Goal: Task Accomplishment & Management: Manage account settings

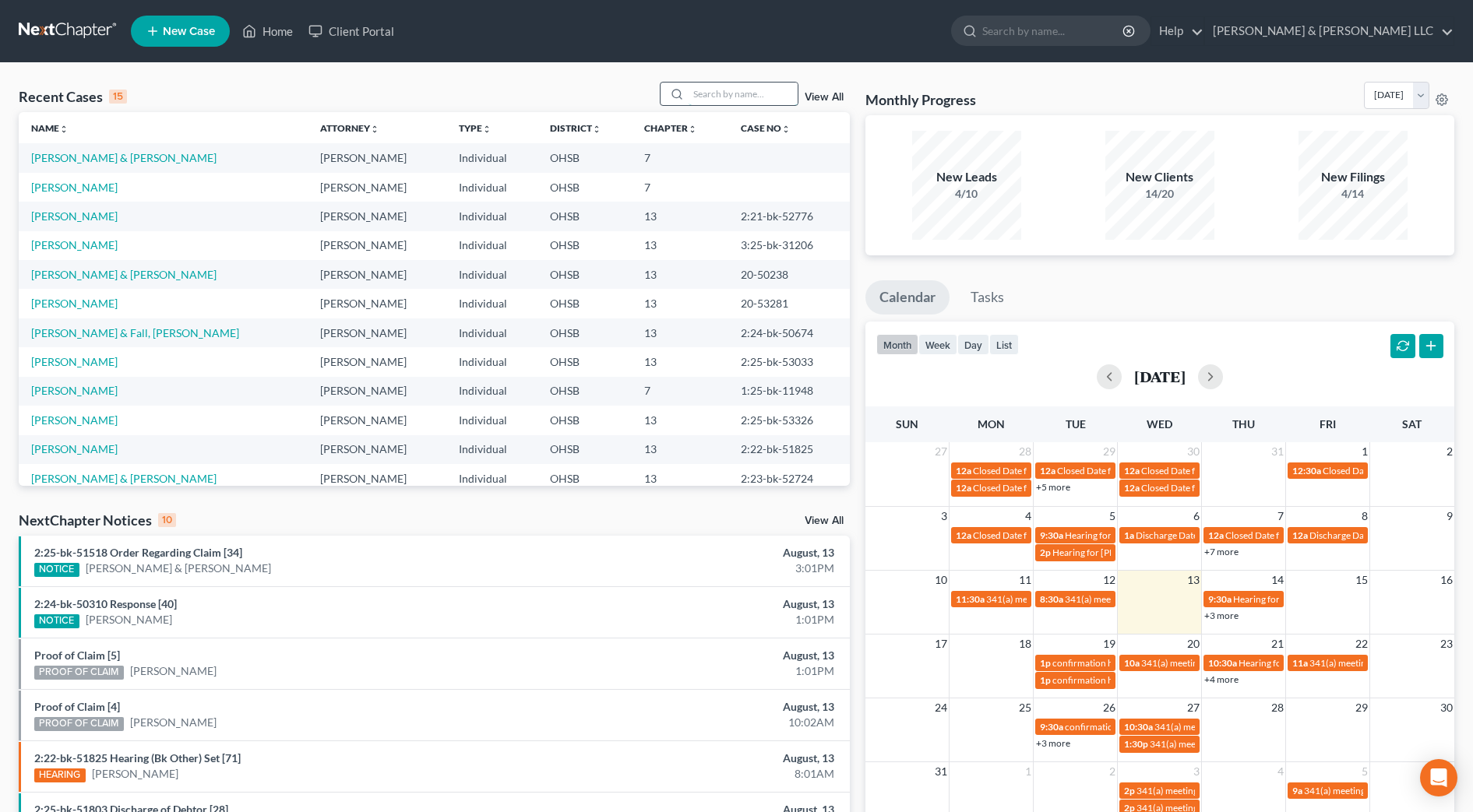
click at [779, 92] on input "search" at bounding box center [743, 93] width 109 height 22
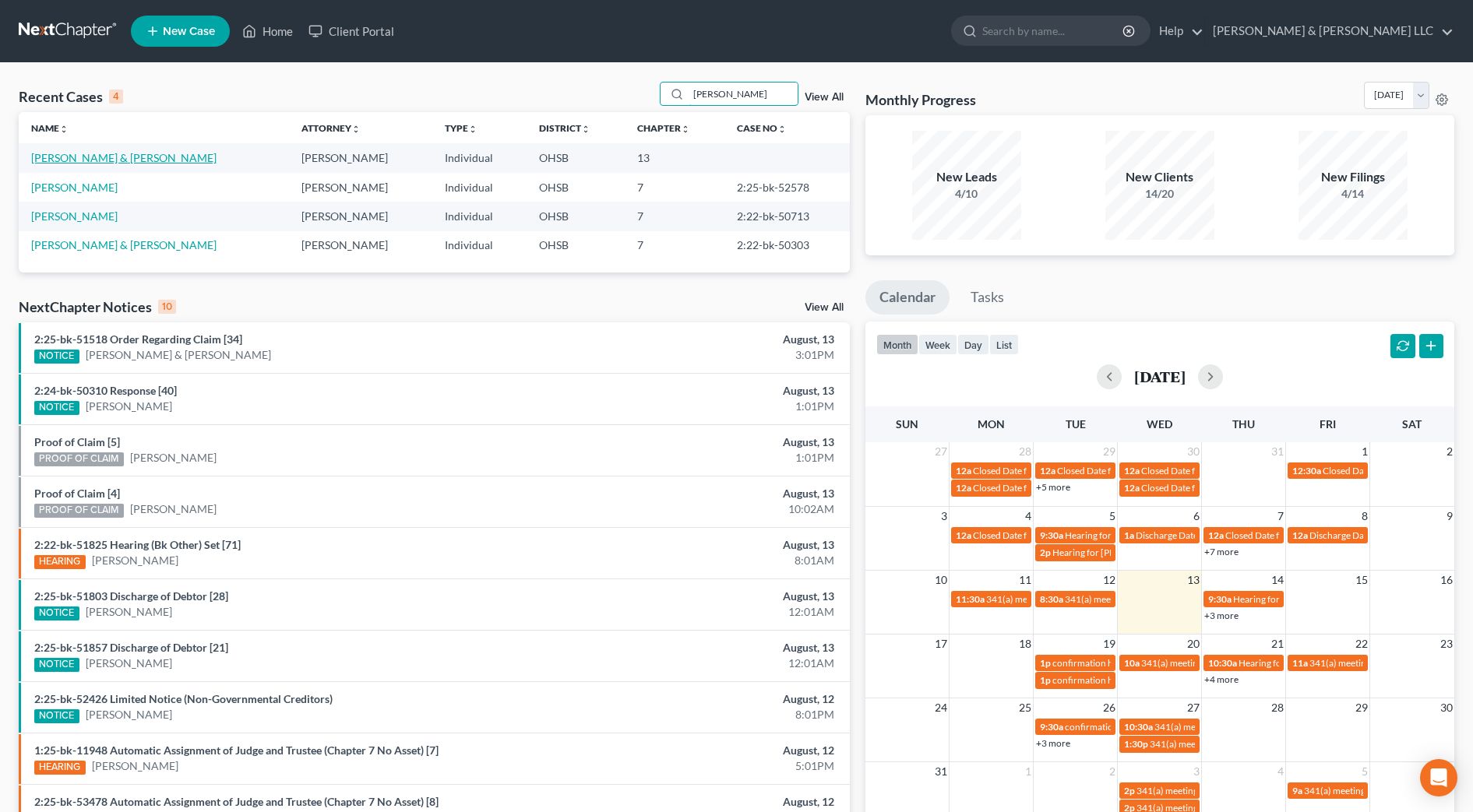
type input "[PERSON_NAME]"
click at [72, 162] on link "[PERSON_NAME] & [PERSON_NAME]" at bounding box center [124, 158] width 185 height 14
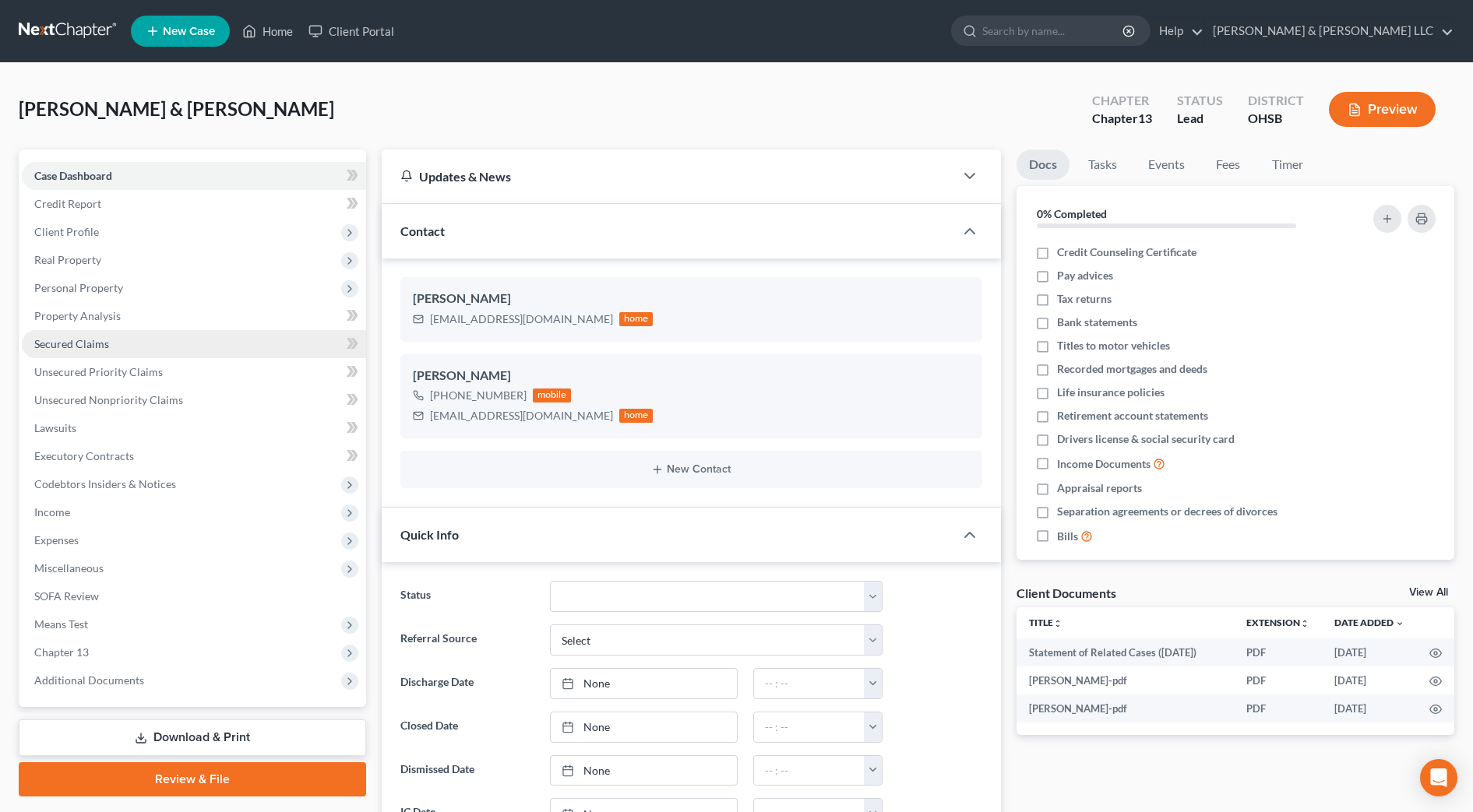
click at [88, 343] on span "Secured Claims" at bounding box center [71, 344] width 75 height 14
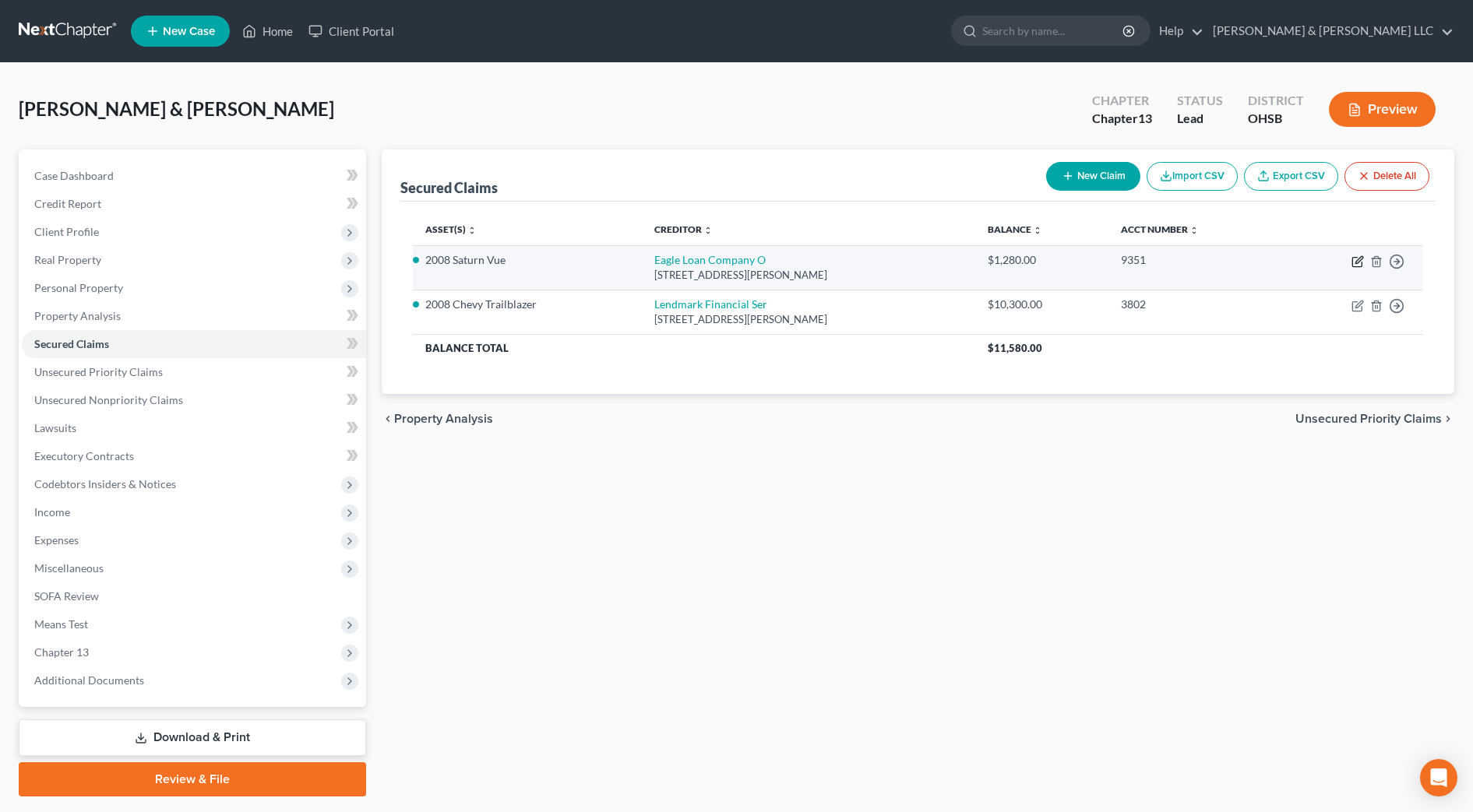
click at [1353, 267] on icon "button" at bounding box center [1357, 263] width 10 height 10
select select "36"
select select "2"
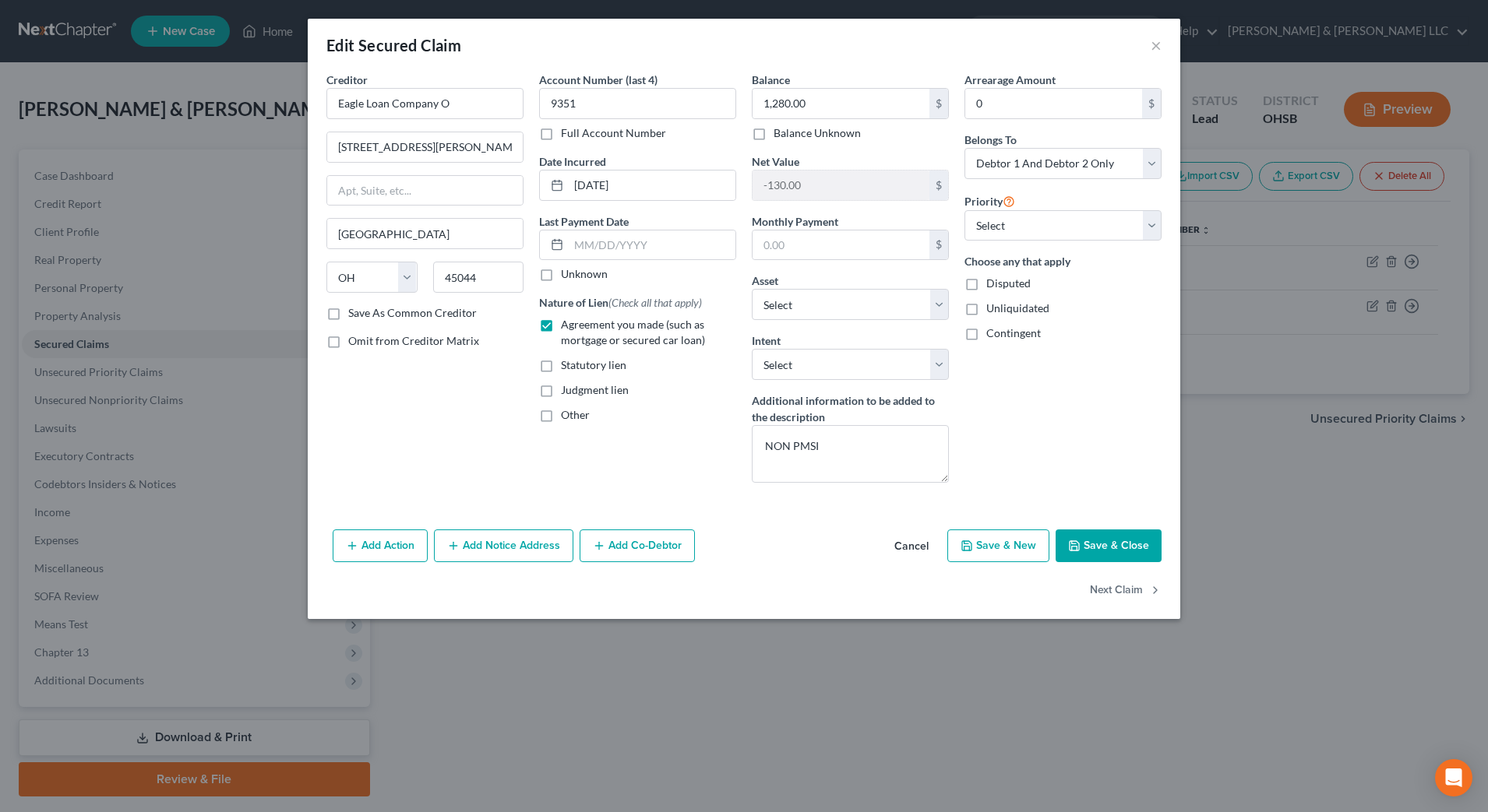
click at [399, 411] on div "Creditor * Eagle Loan Company O [GEOGRAPHIC_DATA][PERSON_NAME] [US_STATE][GEOGR…" at bounding box center [425, 283] width 212 height 424
drag, startPoint x: 923, startPoint y: 542, endPoint x: 914, endPoint y: 538, distance: 9.8
click at [923, 540] on button "Cancel" at bounding box center [911, 546] width 59 height 31
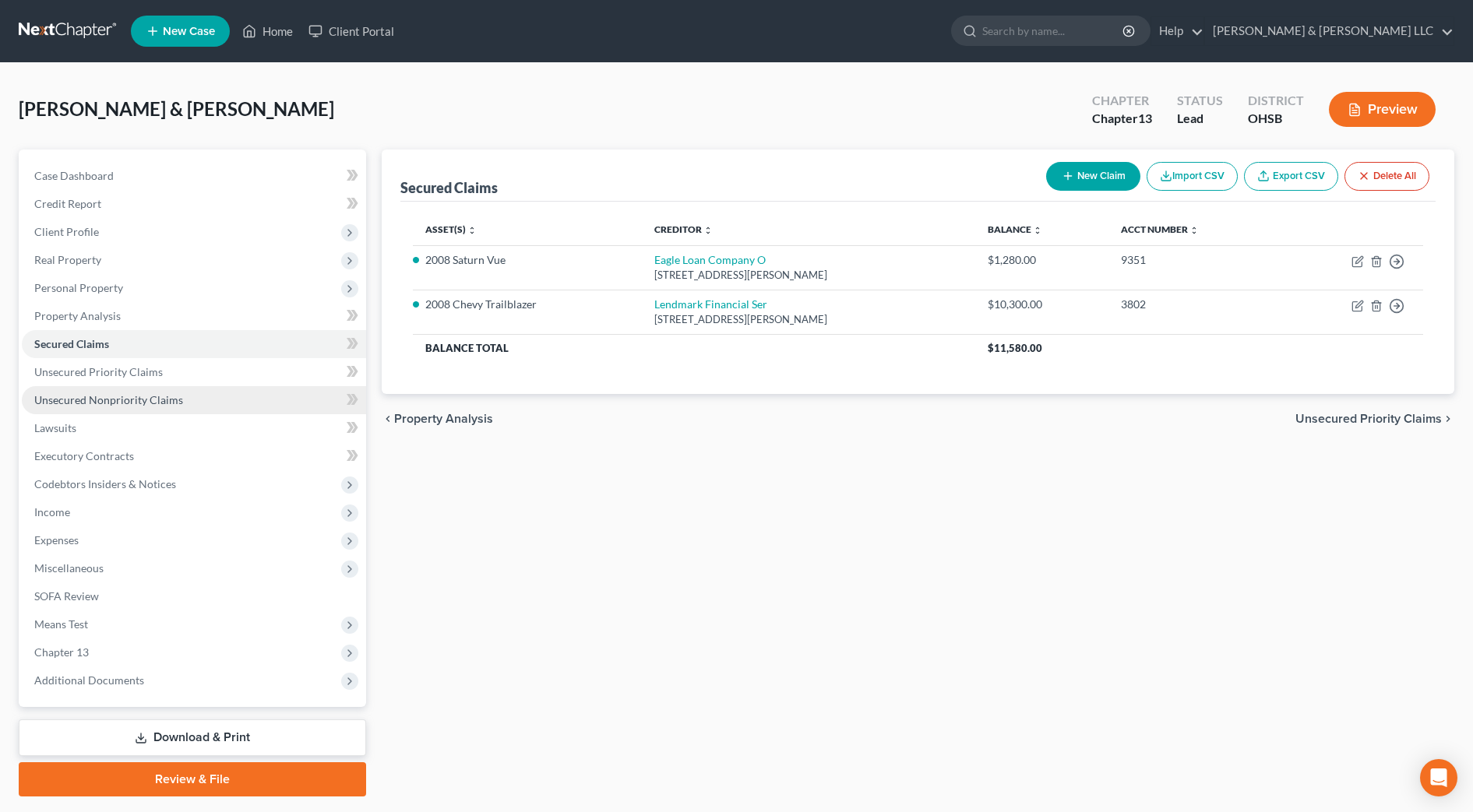
click at [105, 399] on span "Unsecured Nonpriority Claims" at bounding box center [108, 400] width 149 height 14
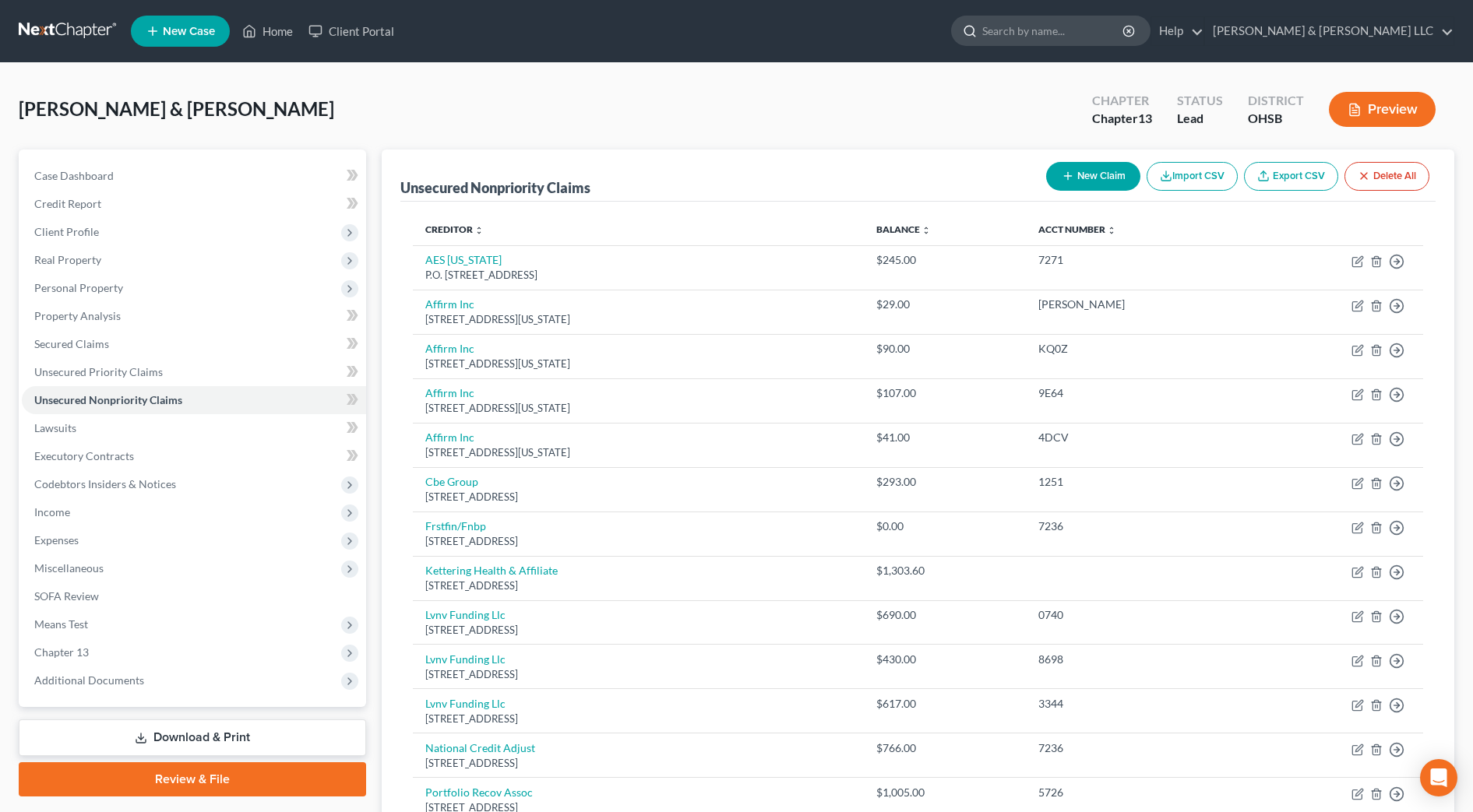
click at [1076, 32] on input "search" at bounding box center [1053, 31] width 142 height 29
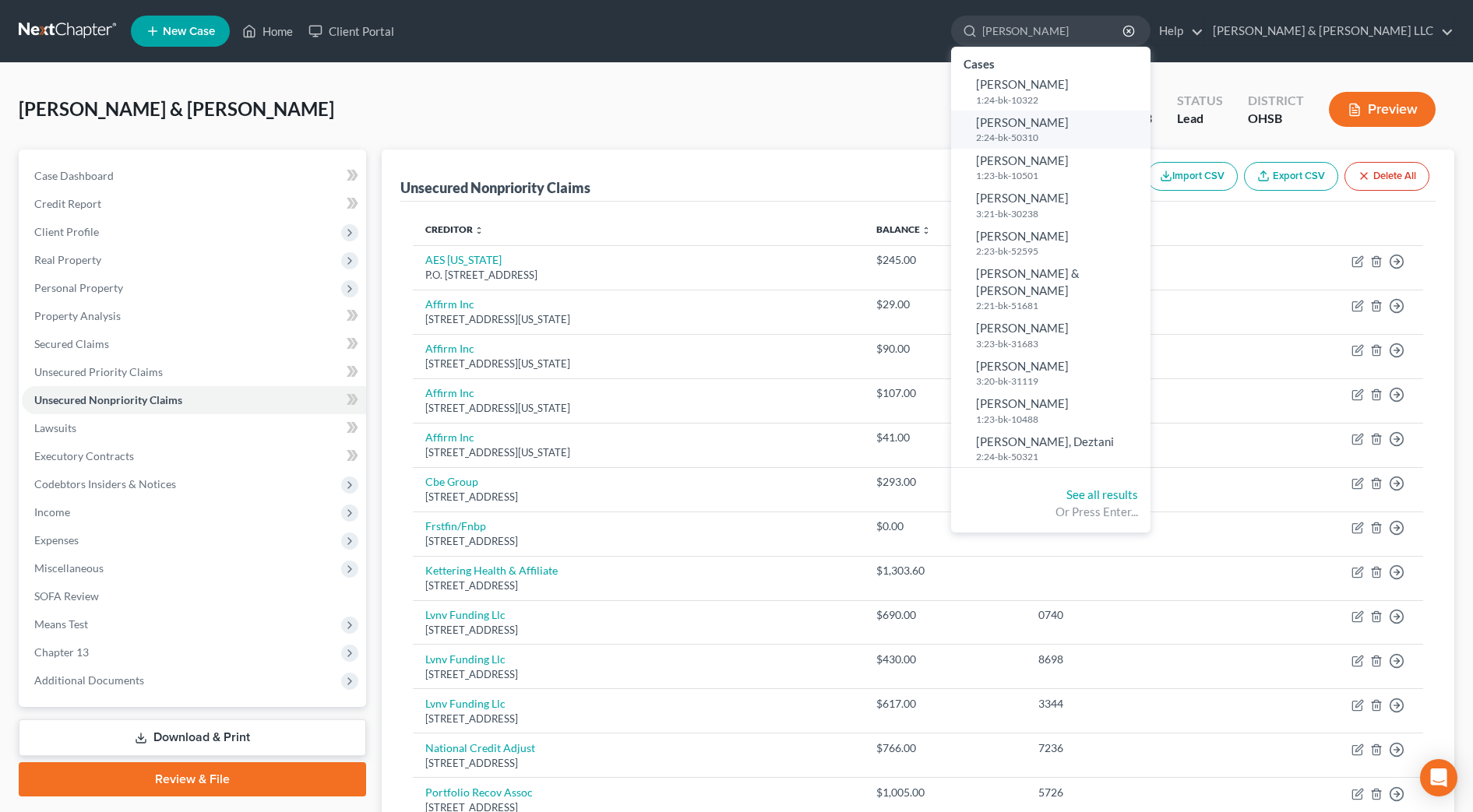
type input "[PERSON_NAME]"
click at [1114, 136] on small "2:24-bk-50310" at bounding box center [1061, 137] width 170 height 14
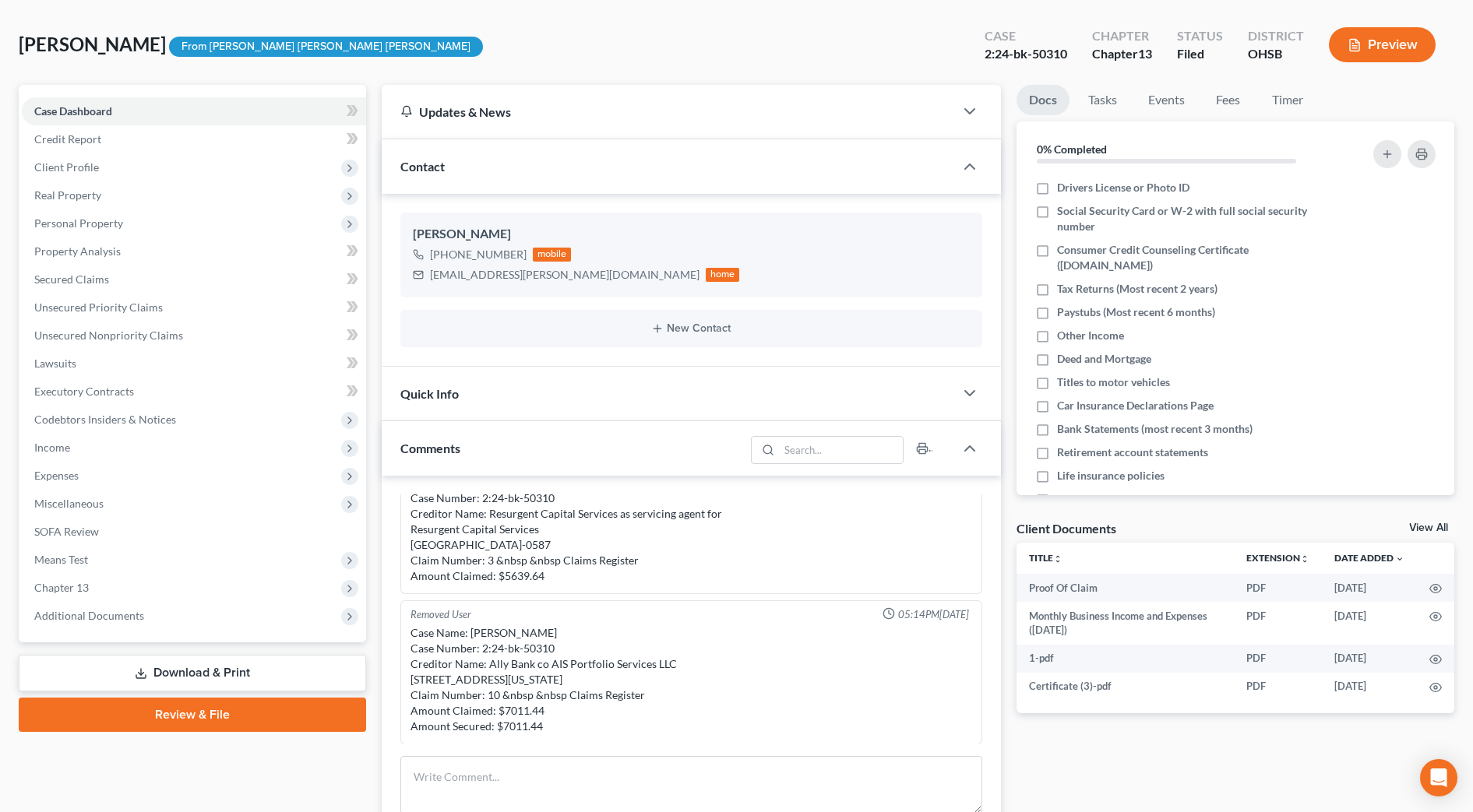
scroll to position [97, 0]
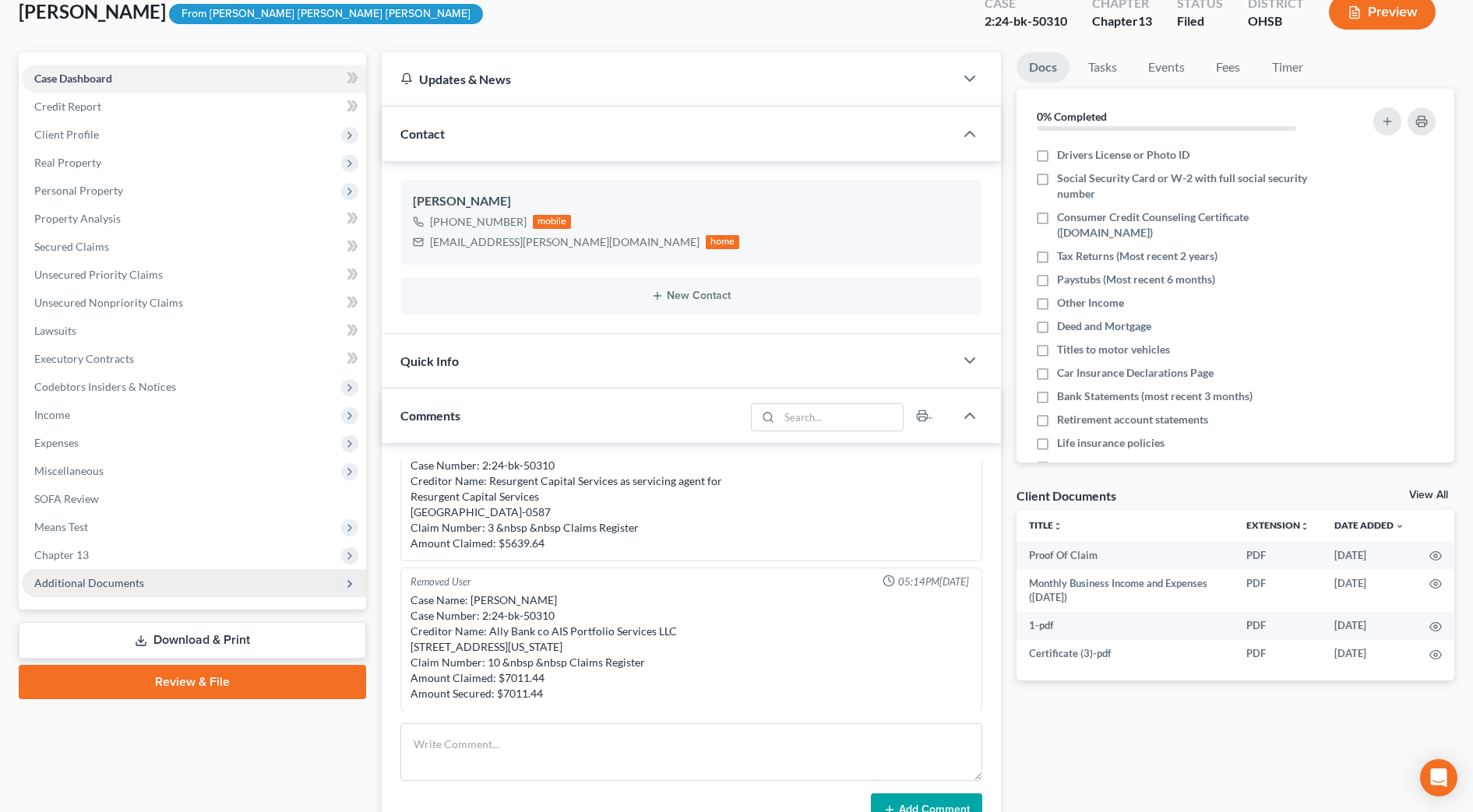
click at [179, 594] on span "Additional Documents" at bounding box center [193, 583] width 344 height 28
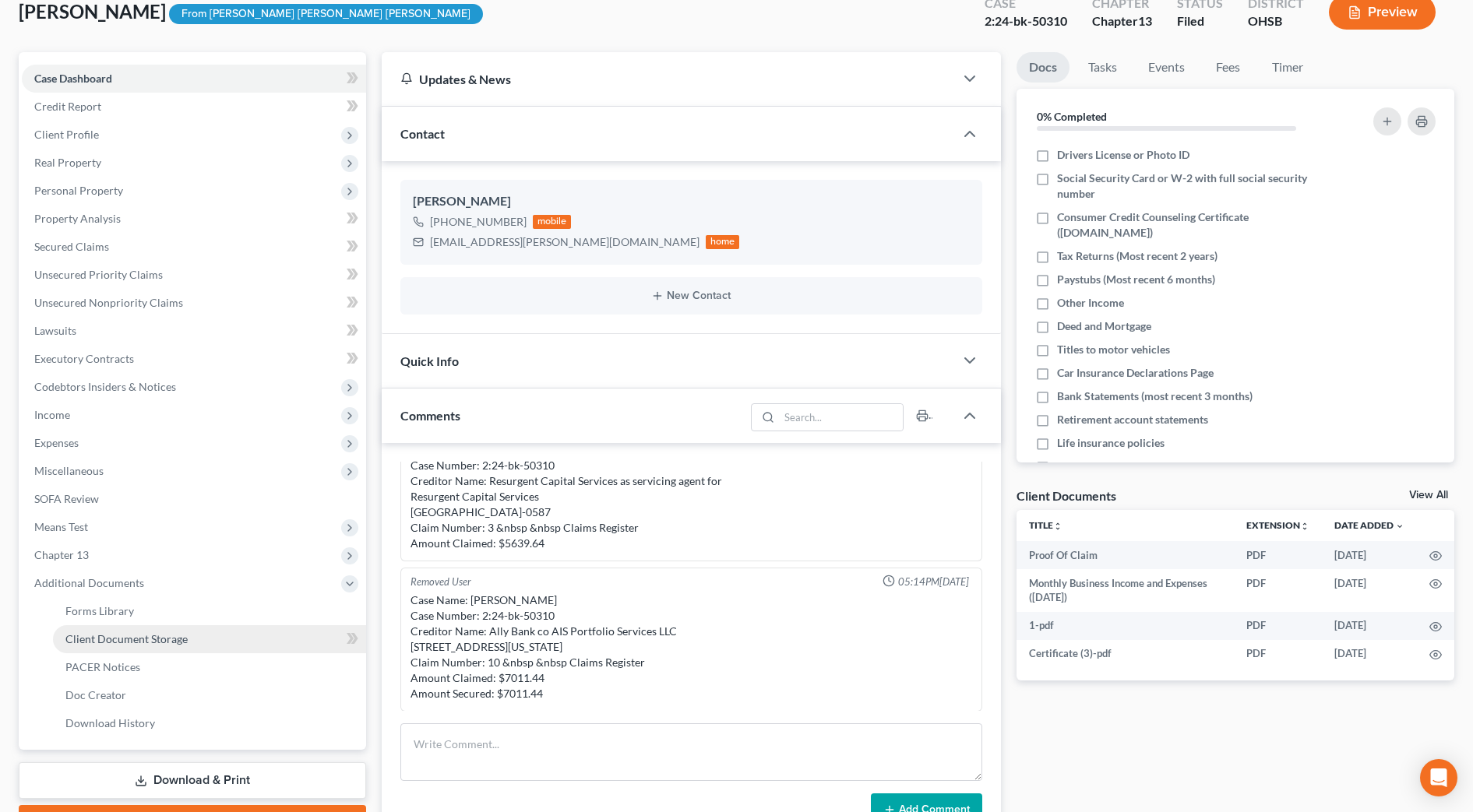
click at [174, 635] on span "Client Document Storage" at bounding box center [127, 639] width 123 height 14
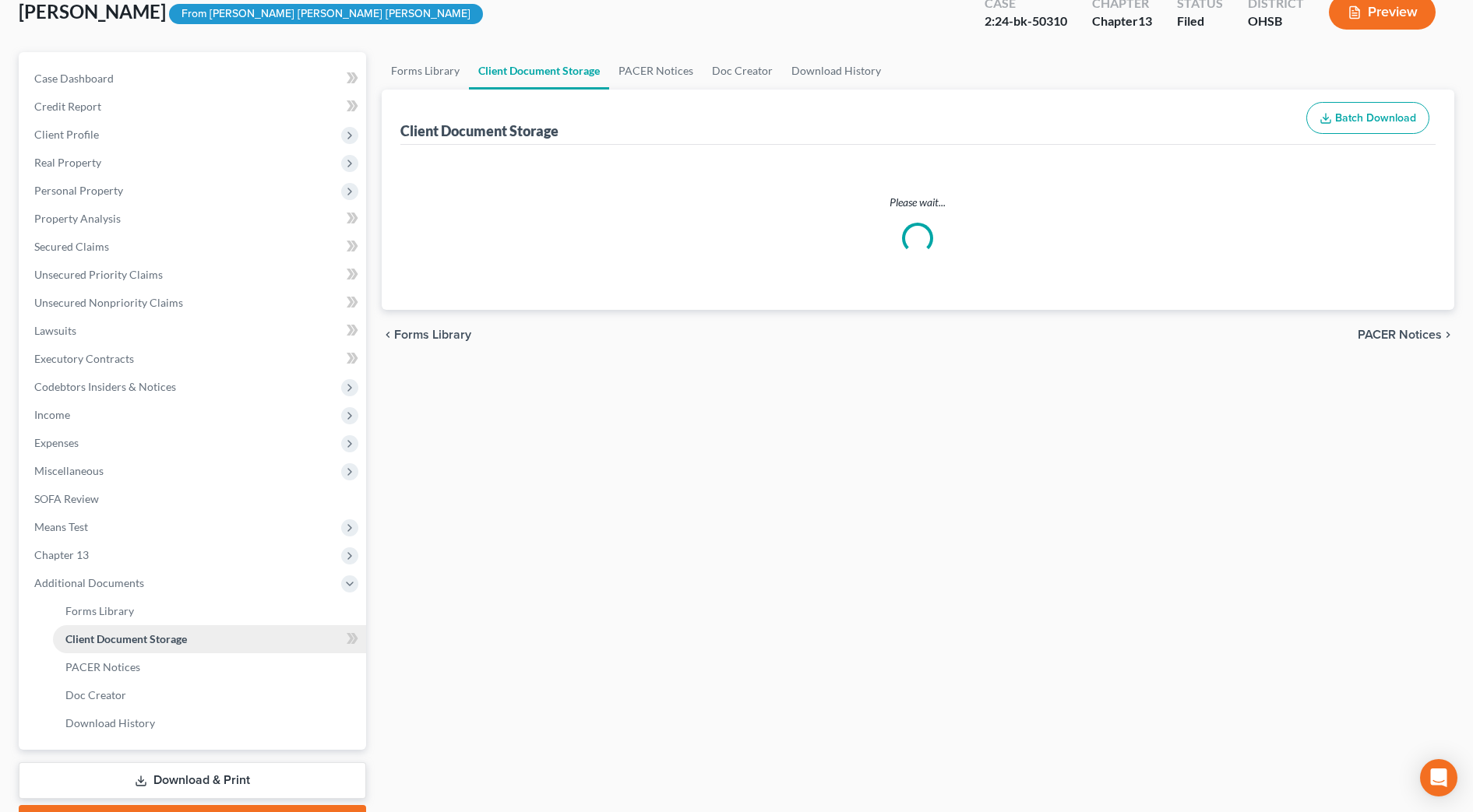
scroll to position [2, 0]
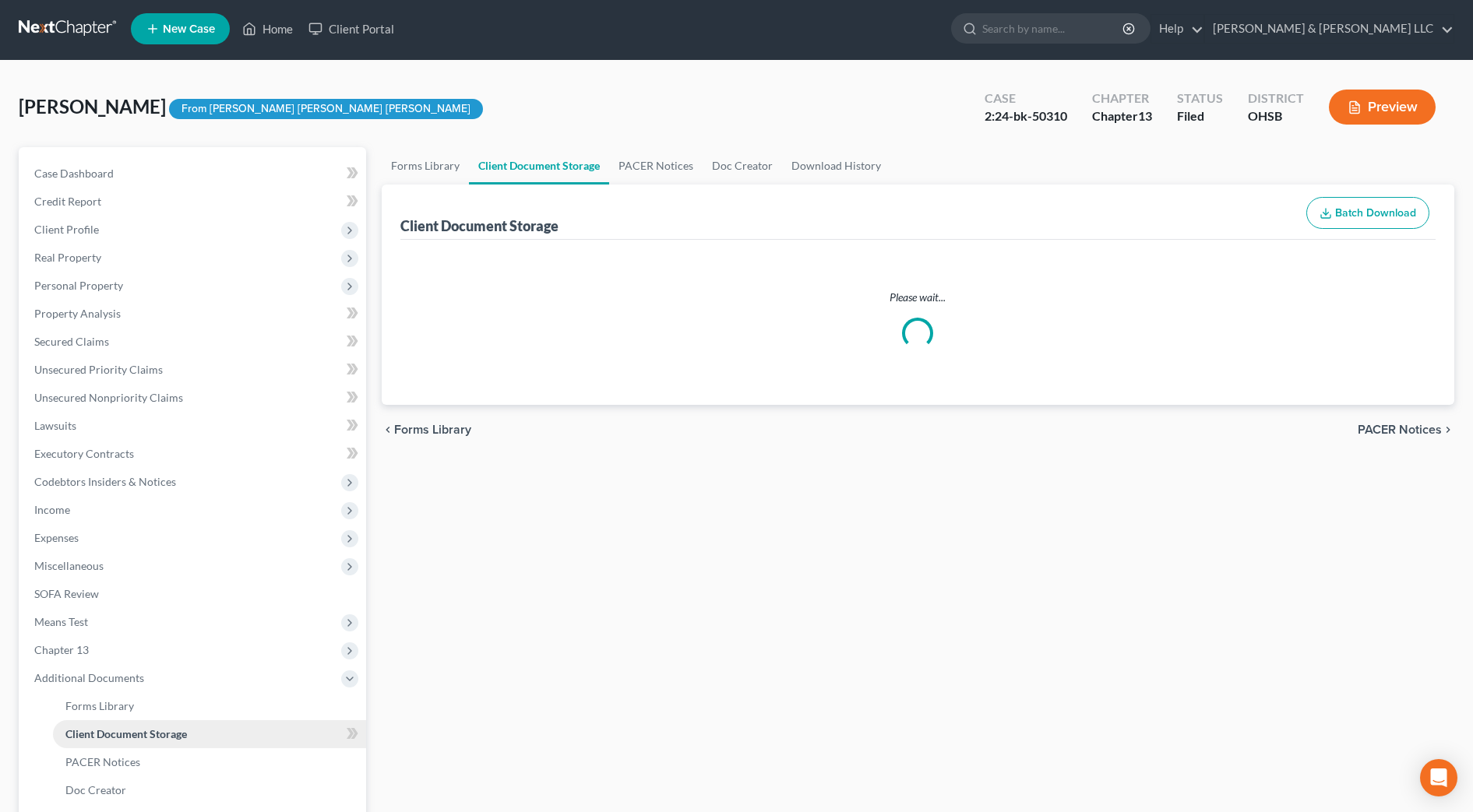
select select "7"
select select "53"
select select "37"
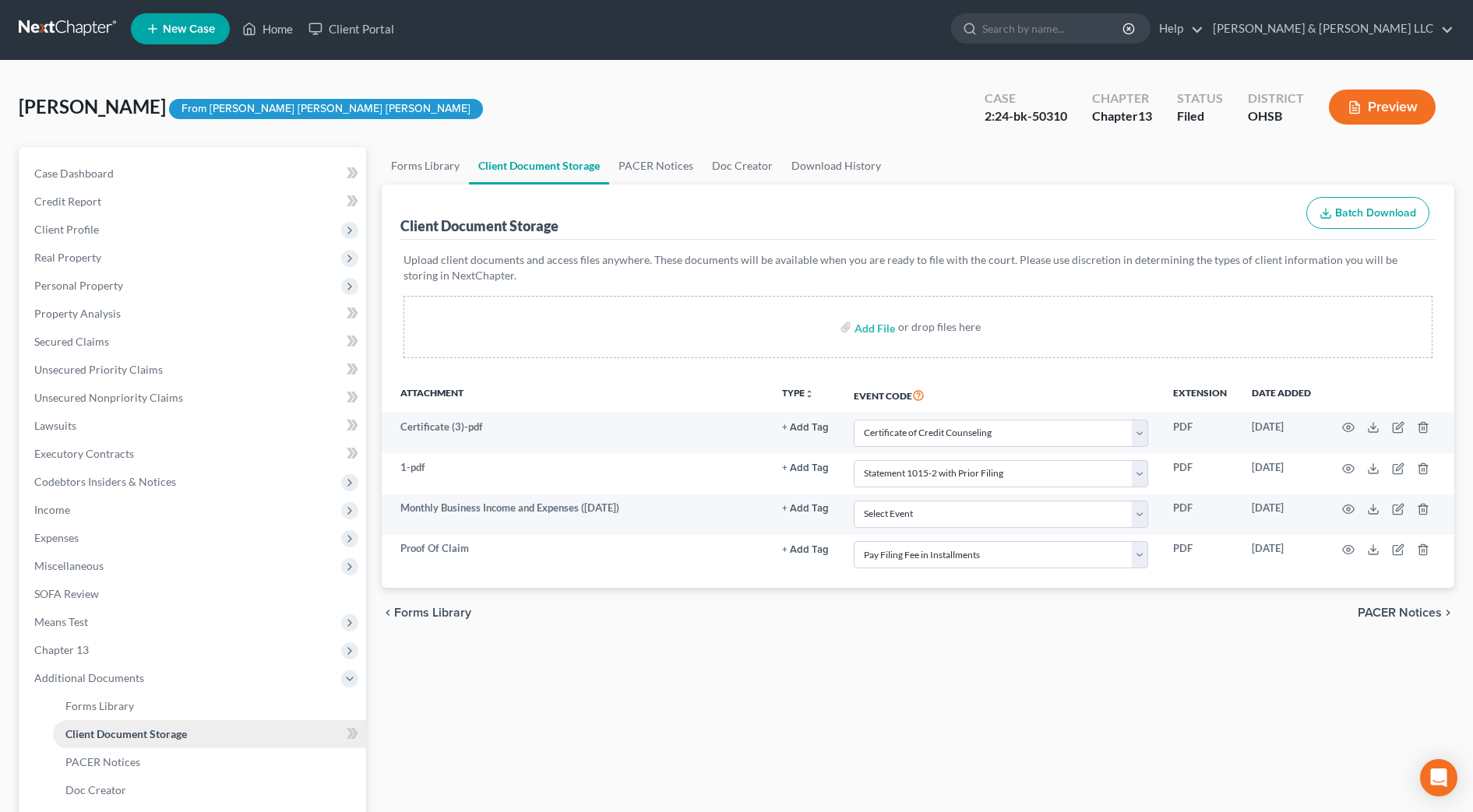
scroll to position [0, 0]
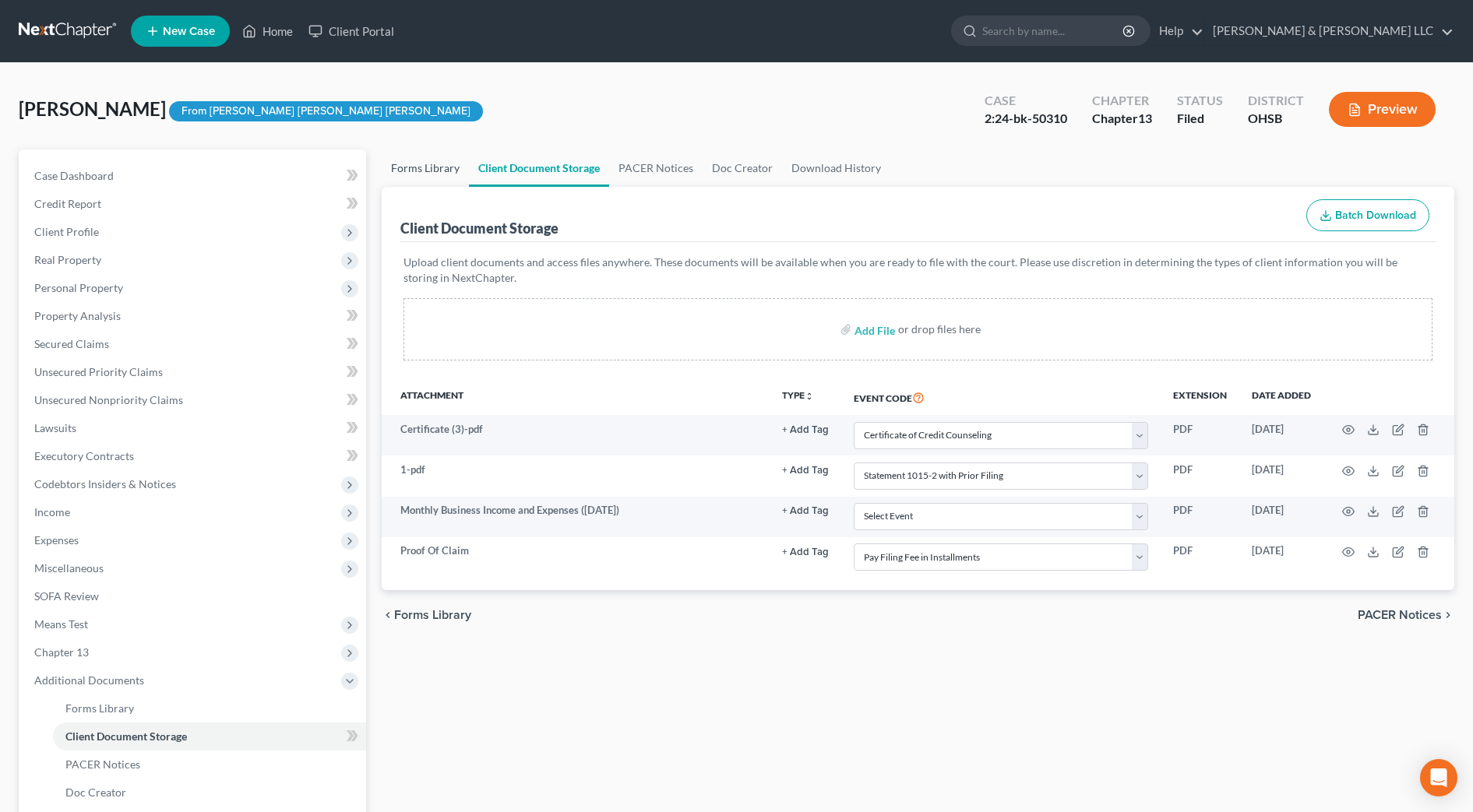
click at [423, 162] on link "Forms Library" at bounding box center [426, 168] width 88 height 37
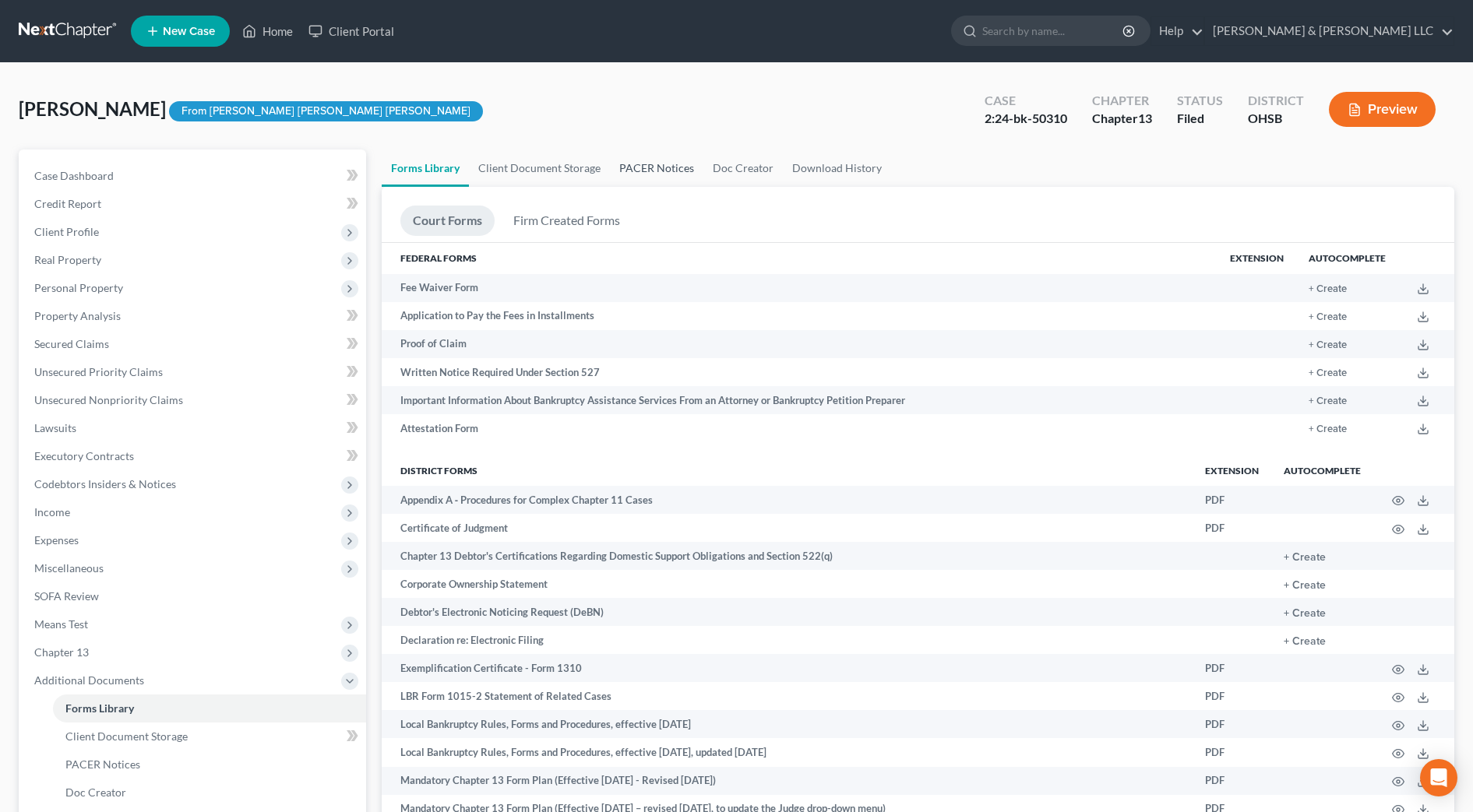
click at [666, 171] on link "PACER Notices" at bounding box center [657, 168] width 94 height 37
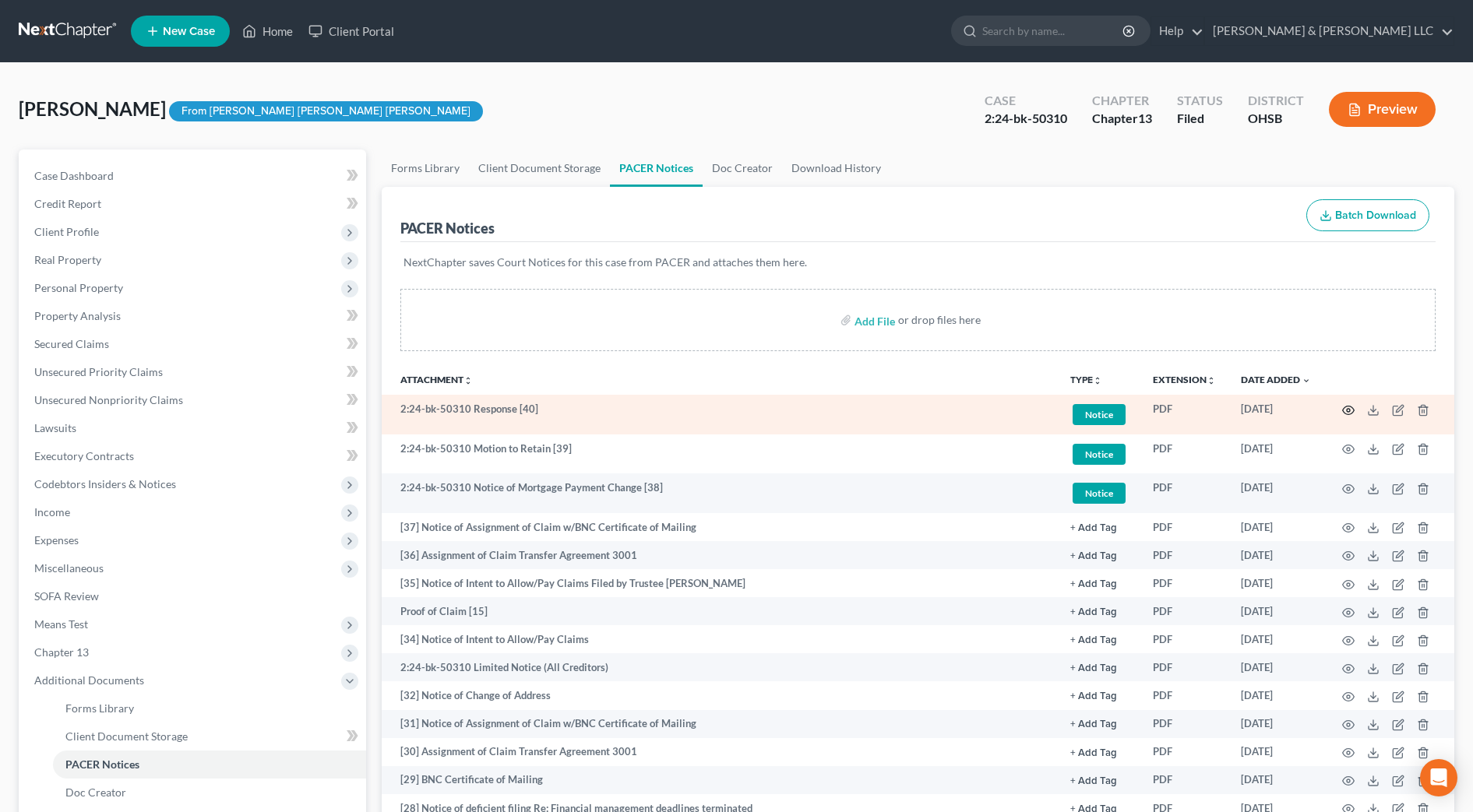
click at [1346, 412] on icon "button" at bounding box center [1348, 410] width 13 height 13
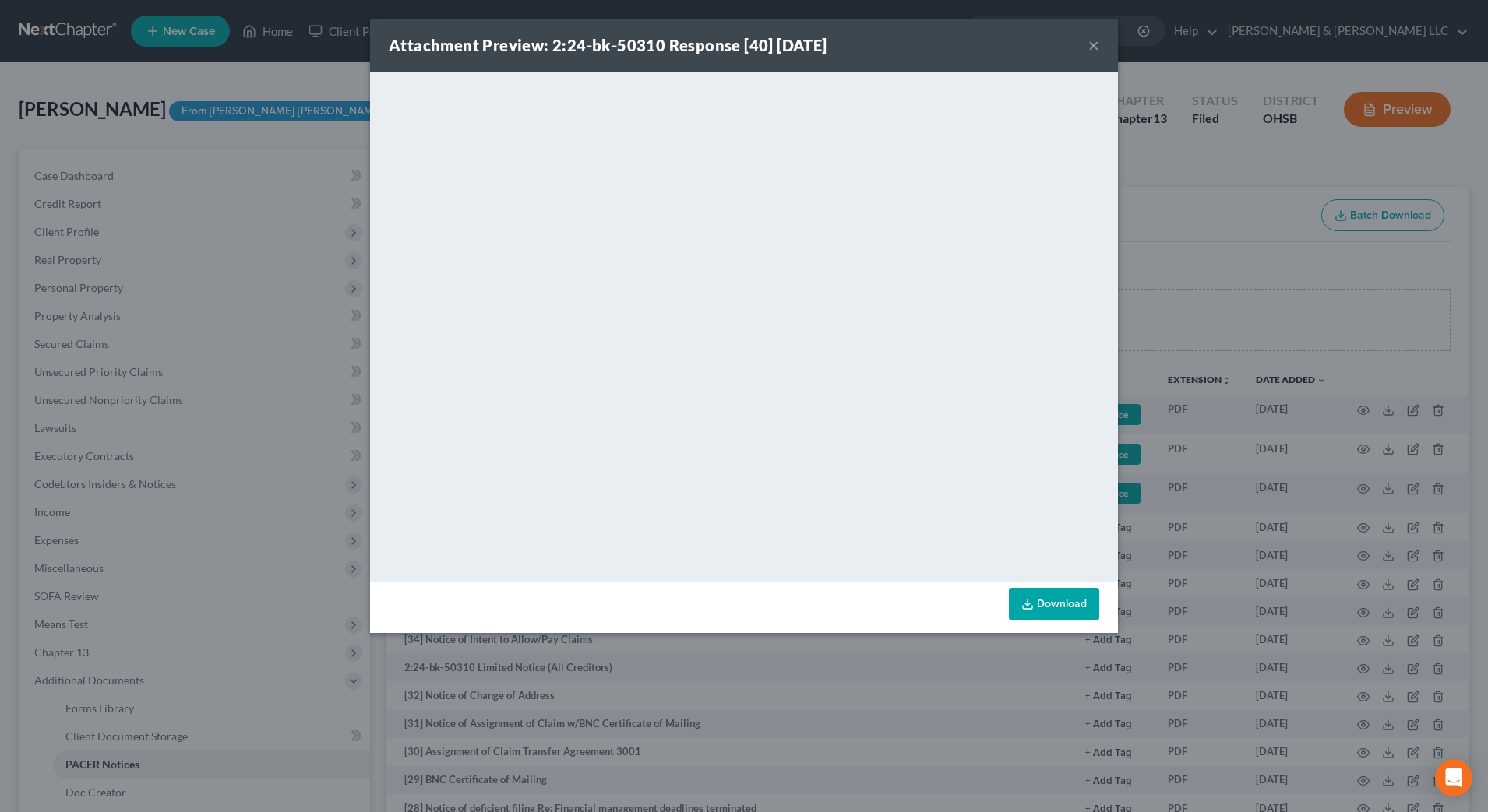
click at [1097, 43] on button "×" at bounding box center [1093, 45] width 11 height 18
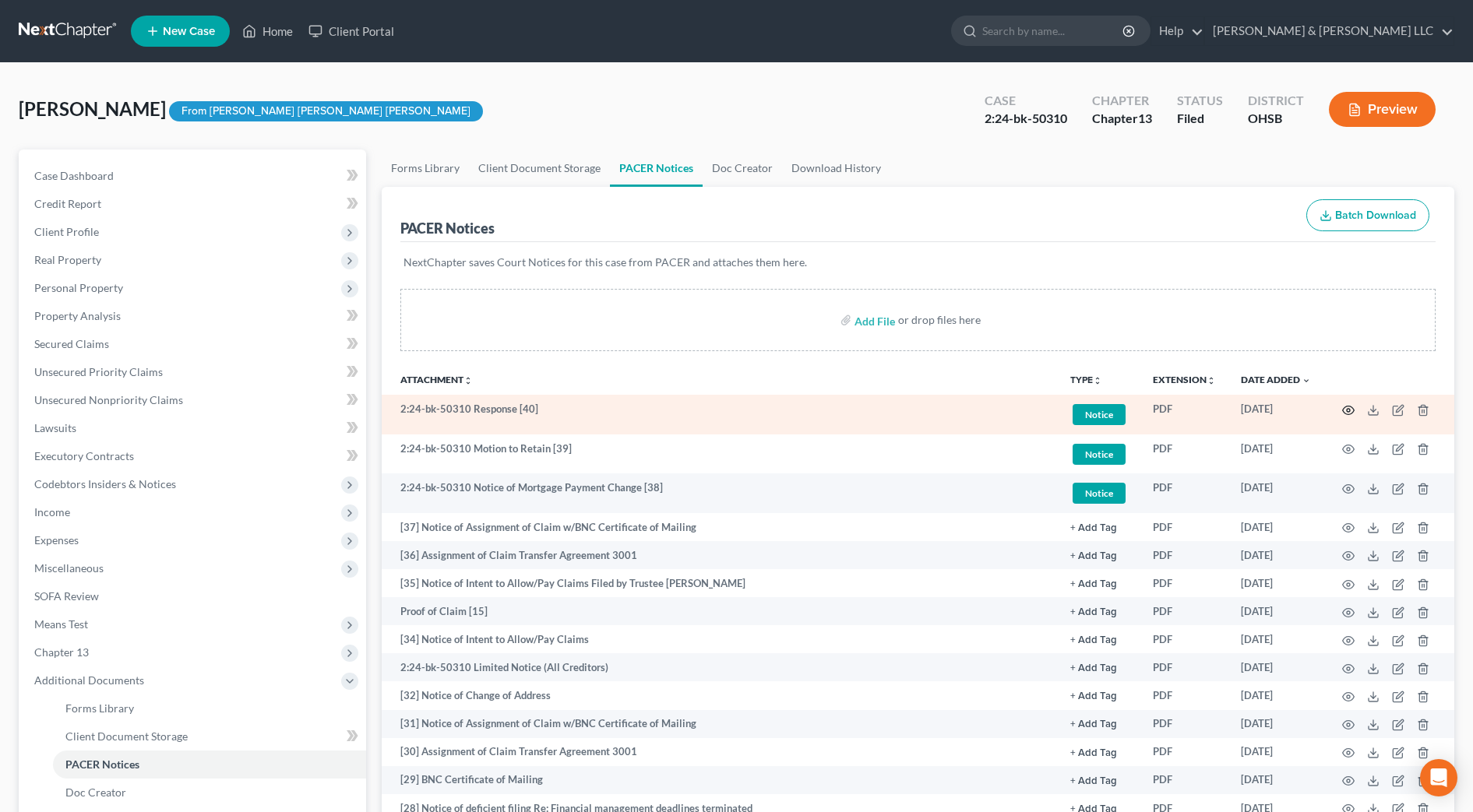
click at [1351, 405] on icon "button" at bounding box center [1348, 410] width 13 height 13
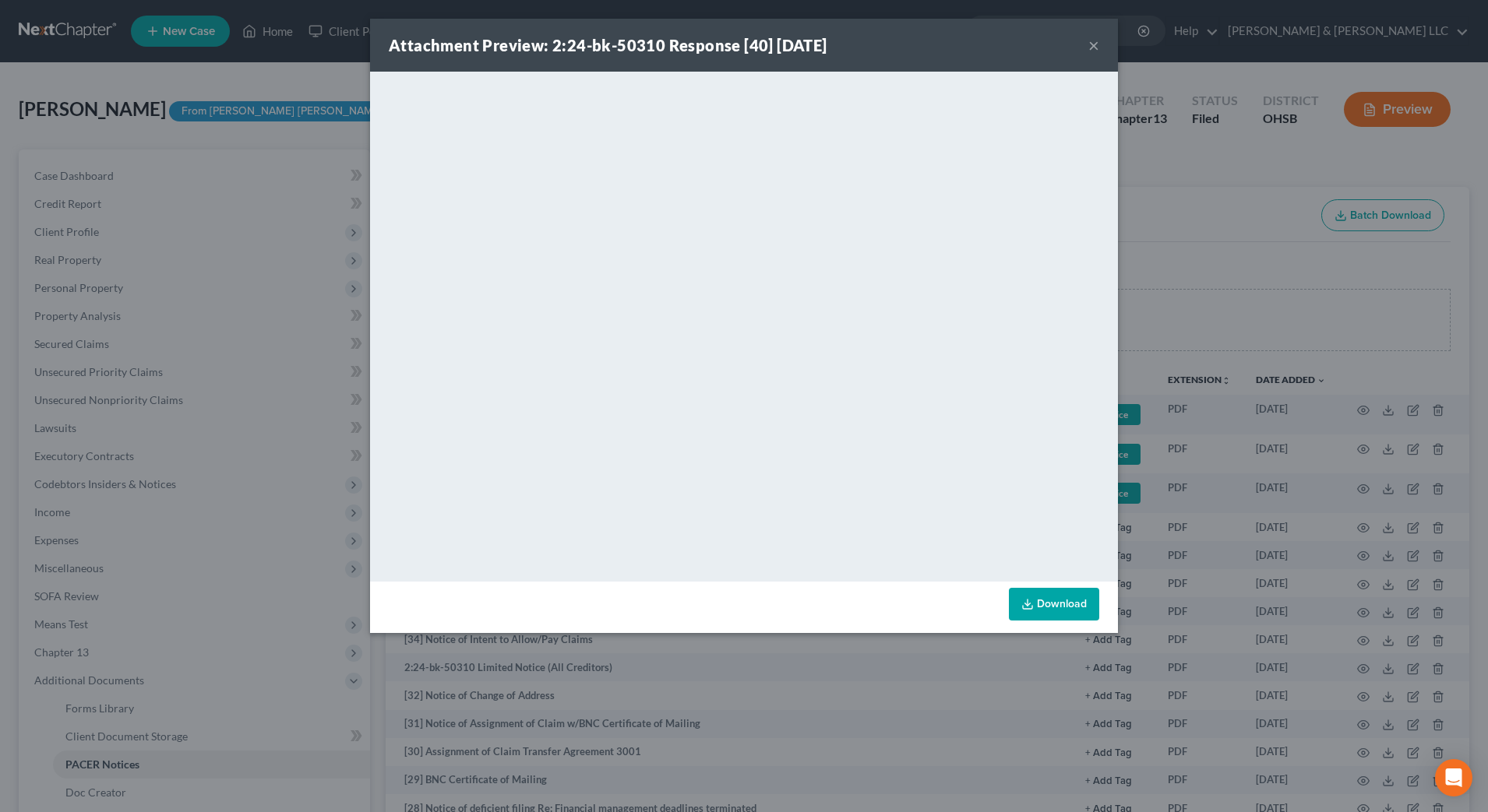
click at [1096, 47] on button "×" at bounding box center [1093, 45] width 11 height 18
